Goal: Obtain resource: Download file/media

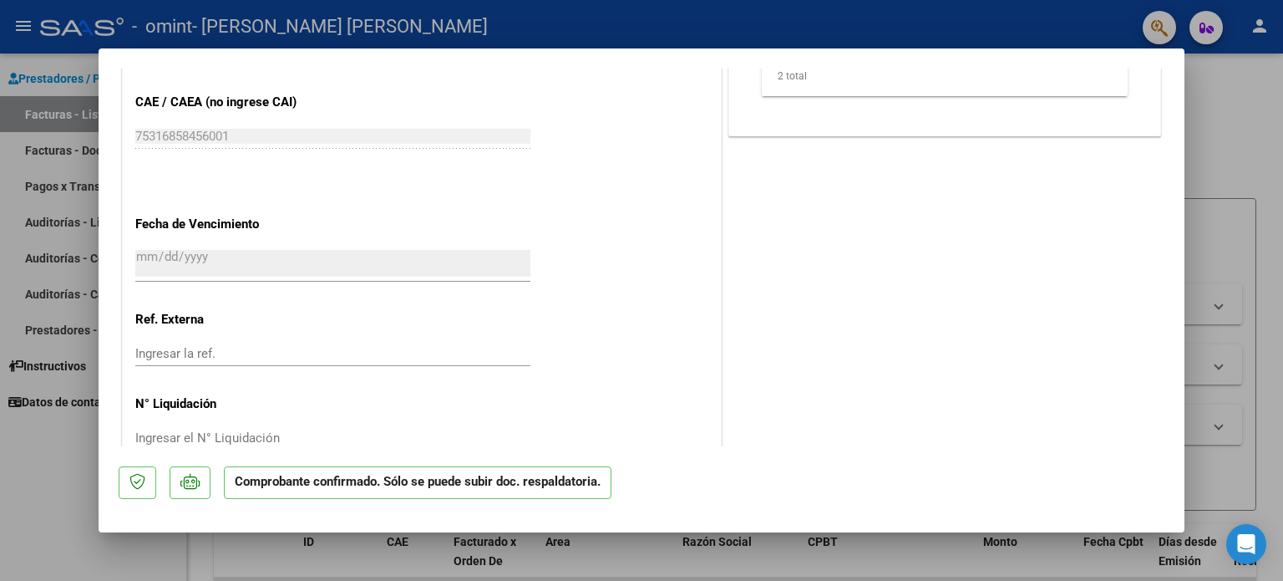
scroll to position [1205, 0]
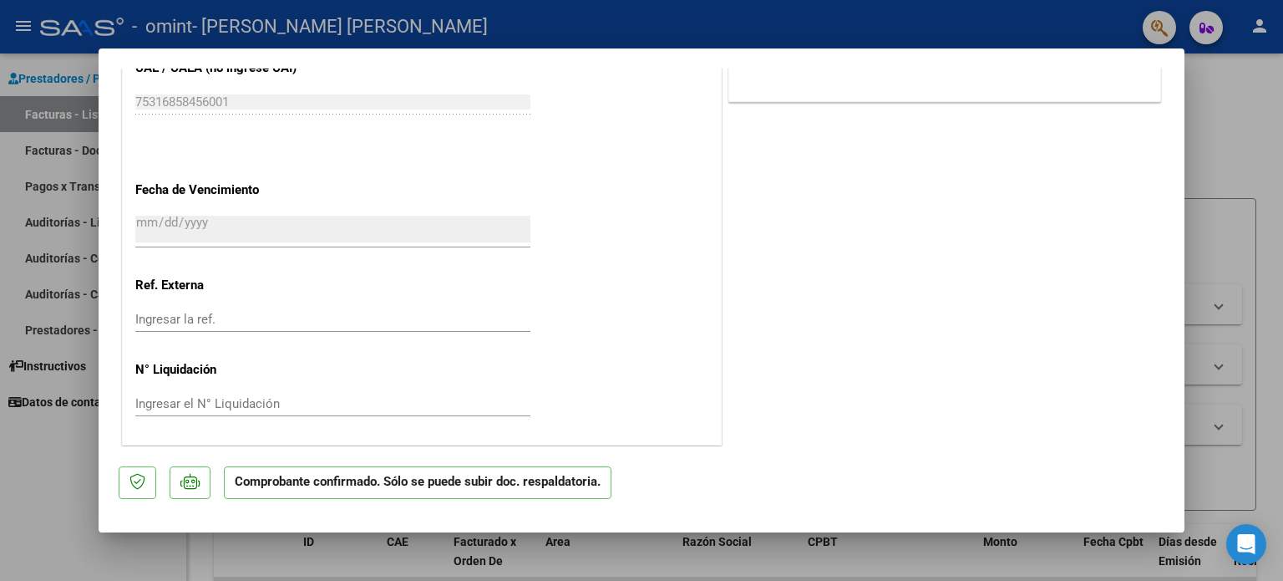
click at [505, 487] on p "Comprobante confirmado. Sólo se puede subir doc. respaldatoria." at bounding box center [418, 482] width 388 height 33
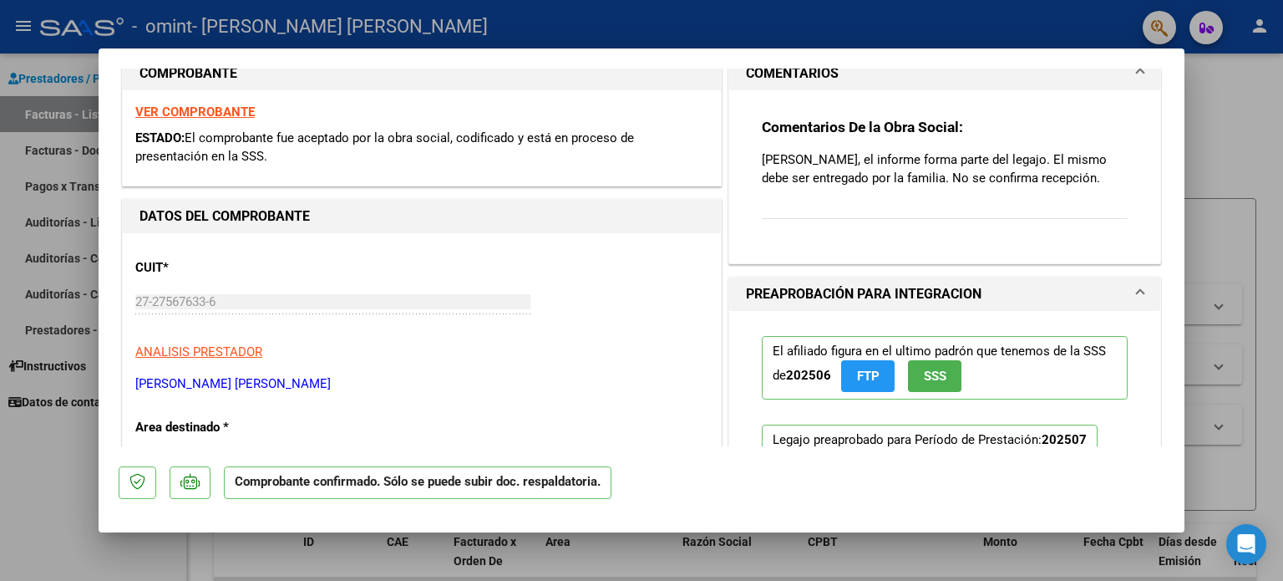
scroll to position [270, 0]
click at [786, 216] on div "Comentarios De la Obra Social: [PERSON_NAME], el informe forma parte del legajo…" at bounding box center [945, 179] width 366 height 120
click at [820, 216] on div "Comentarios De la Obra Social: [PERSON_NAME], el informe forma parte del legajo…" at bounding box center [945, 179] width 366 height 120
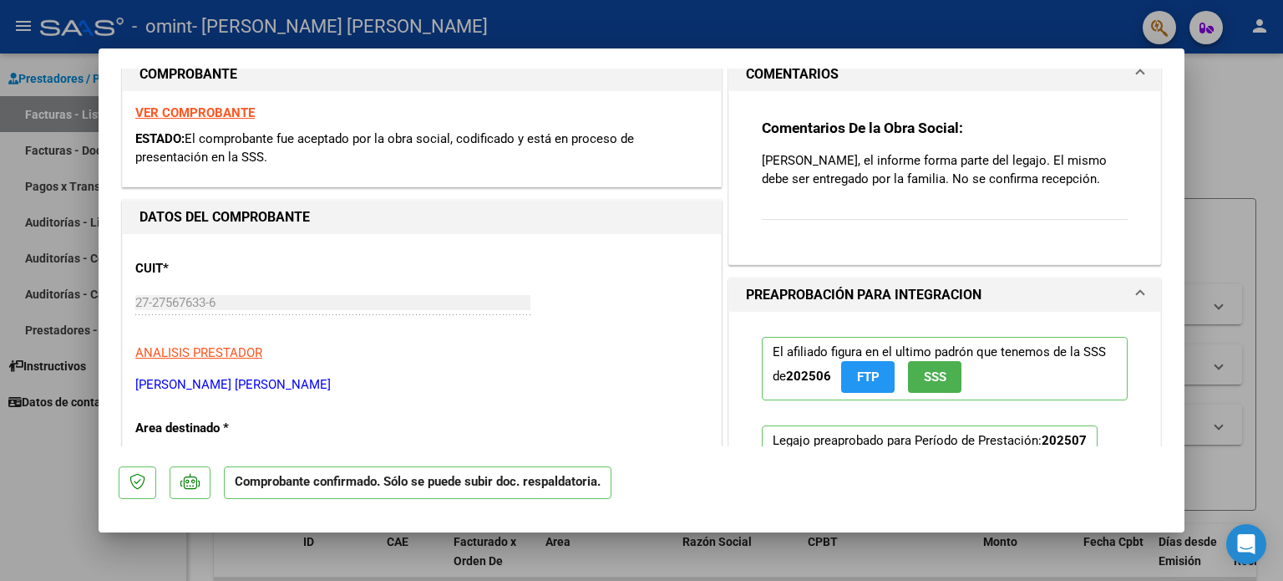
click at [820, 216] on div "Comentarios De la Obra Social: [PERSON_NAME], el informe forma parte del legajo…" at bounding box center [945, 179] width 366 height 120
click at [839, 214] on div "Comentarios De la Obra Social: [PERSON_NAME], el informe forma parte del legajo…" at bounding box center [945, 179] width 366 height 120
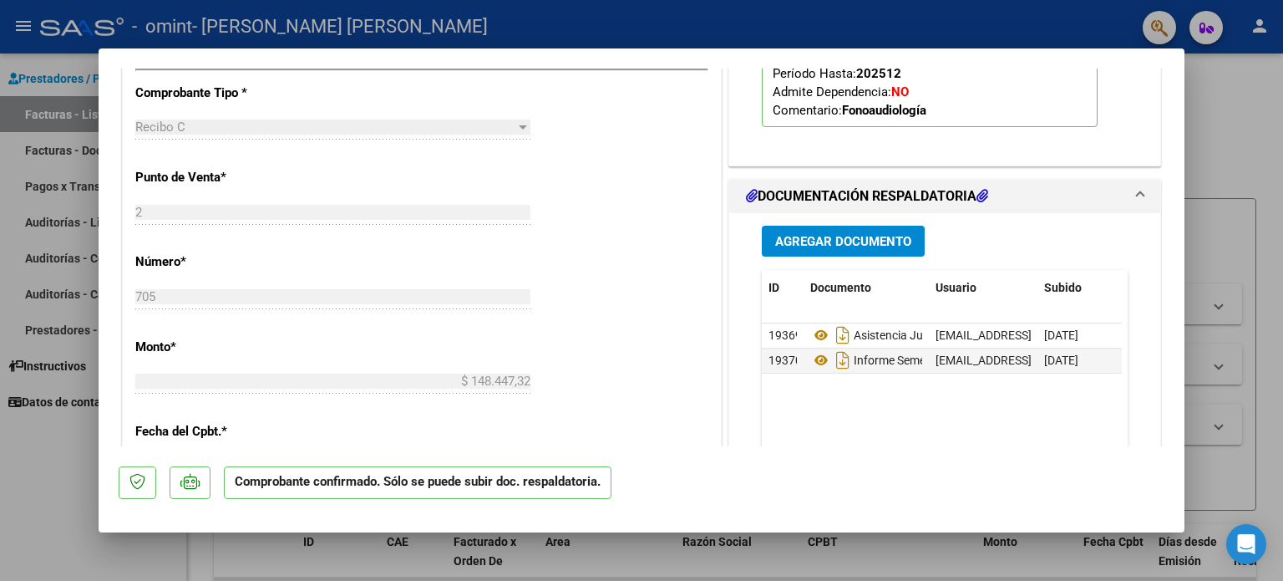
scroll to position [749, 0]
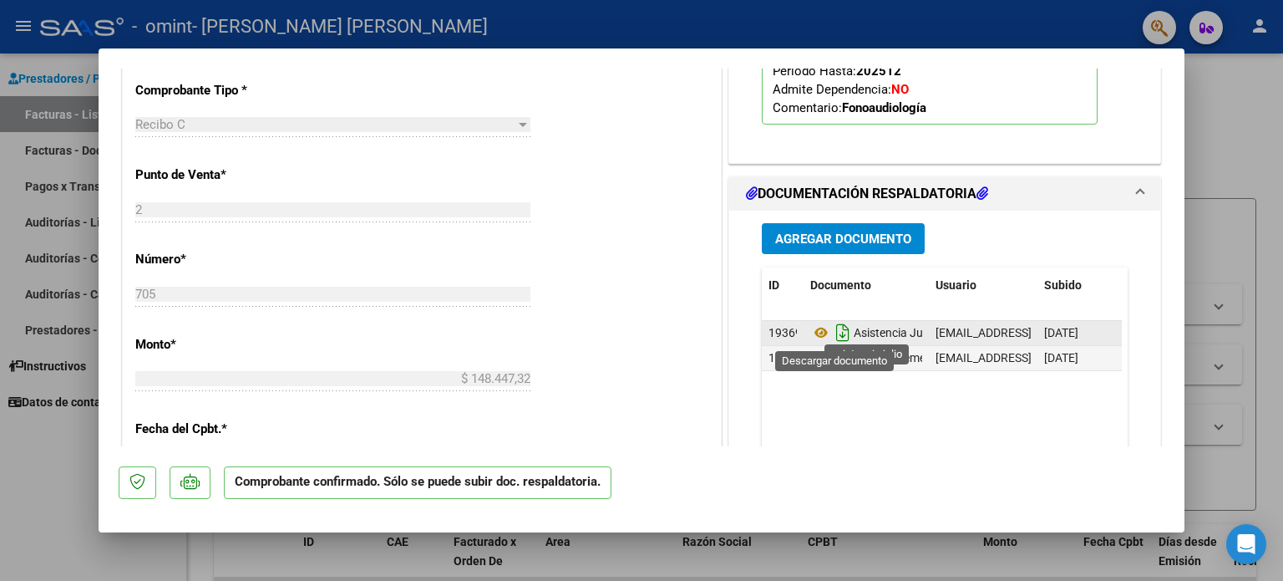
click at [833, 332] on icon "Descargar documento" at bounding box center [843, 332] width 22 height 27
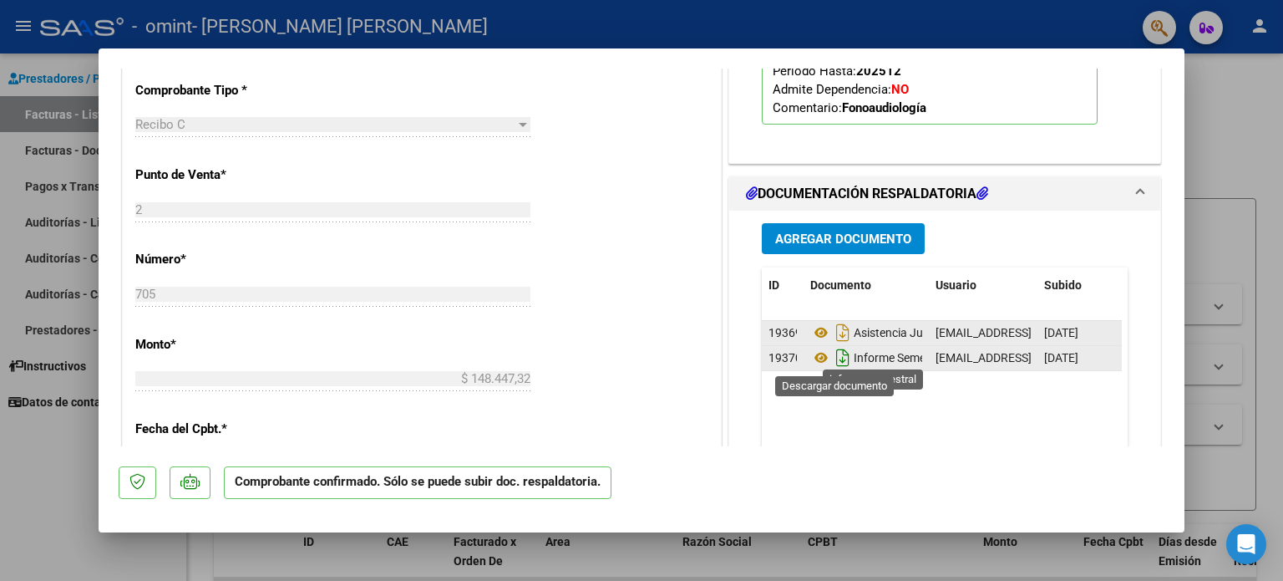
click at [832, 353] on icon "Descargar documento" at bounding box center [843, 357] width 22 height 27
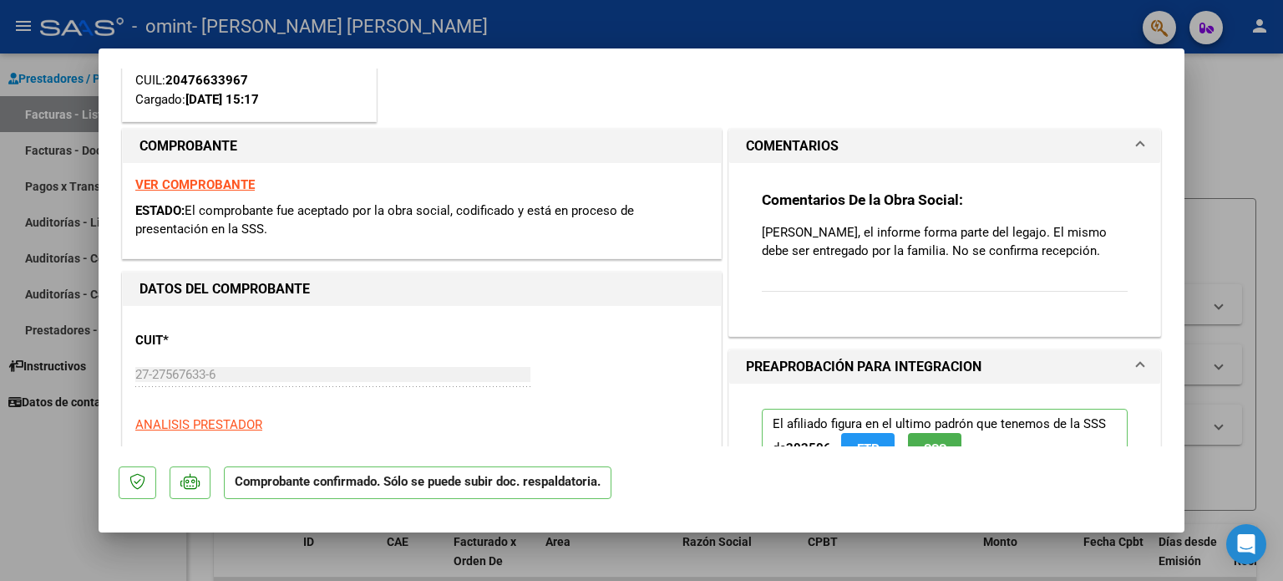
scroll to position [195, 0]
